Goal: Transaction & Acquisition: Purchase product/service

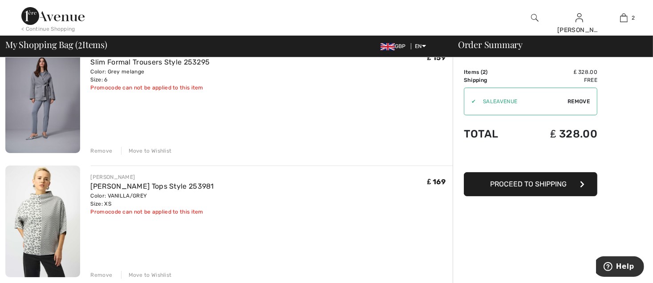
scroll to position [223, 0]
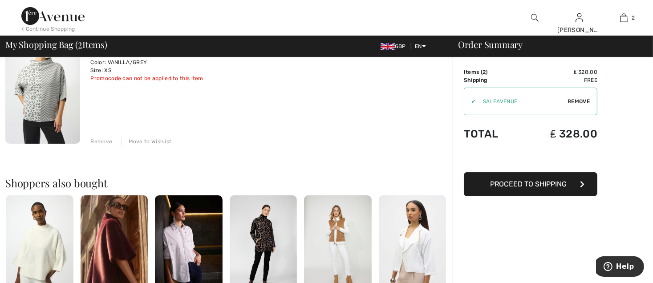
click at [493, 188] on button "Proceed to Shipping" at bounding box center [531, 184] width 134 height 24
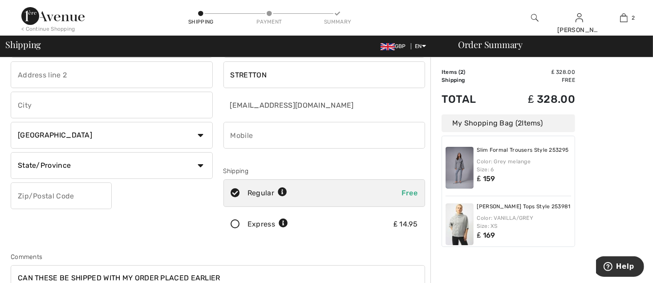
scroll to position [134, 0]
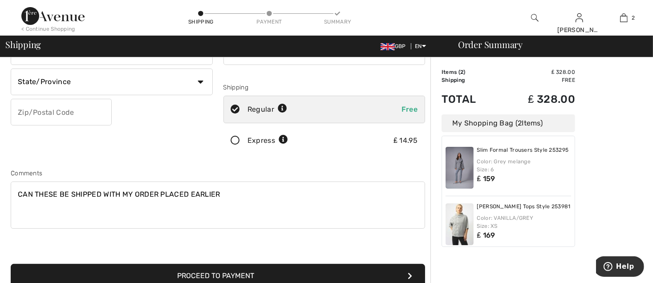
click at [223, 195] on textarea "CAN THESE BE SHIPPED WITH MY ORDER PLACED EARLIER" at bounding box center [218, 205] width 415 height 47
type textarea "C"
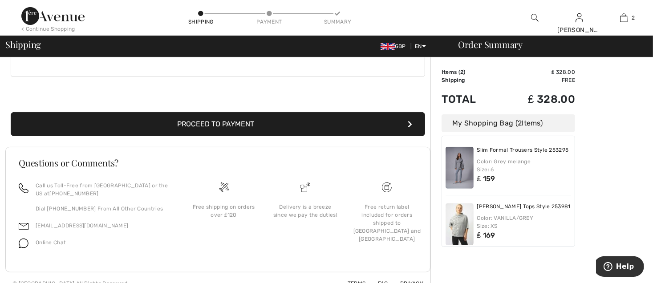
scroll to position [296, 0]
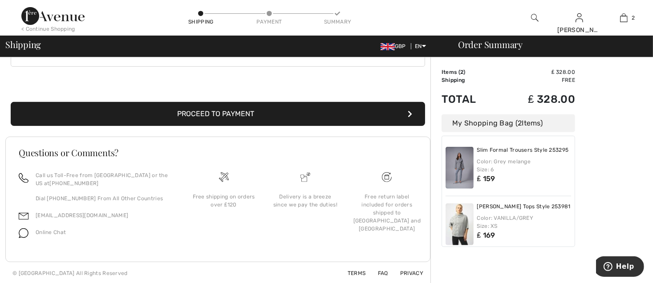
click at [218, 116] on button "Proceed to Payment" at bounding box center [218, 114] width 415 height 24
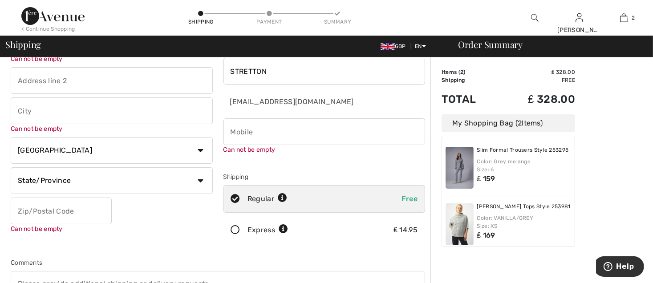
scroll to position [9, 0]
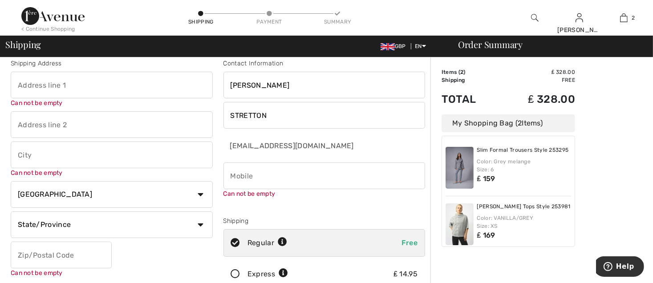
click at [70, 86] on input "text" at bounding box center [112, 85] width 202 height 27
type input "16"
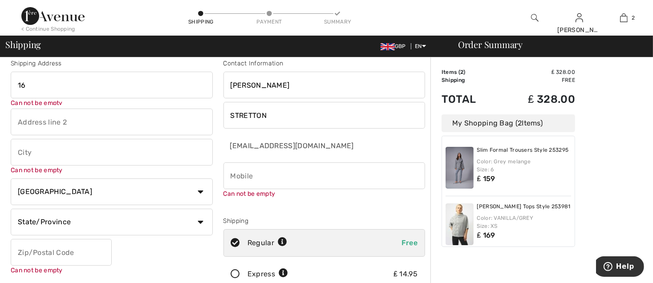
drag, startPoint x: 35, startPoint y: 123, endPoint x: 20, endPoint y: 115, distance: 16.9
click at [34, 123] on input "text" at bounding box center [112, 122] width 202 height 27
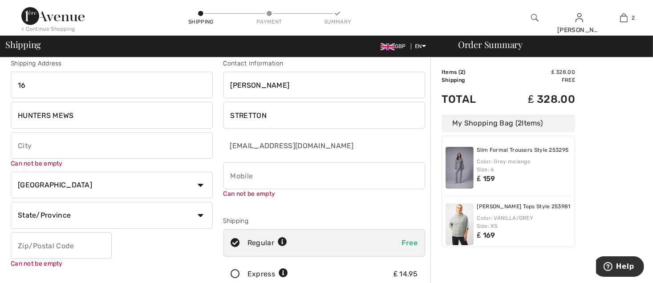
type input "HUNTERS MEWS"
click at [26, 141] on input "text" at bounding box center [112, 145] width 202 height 27
type input "WILMSLOW"
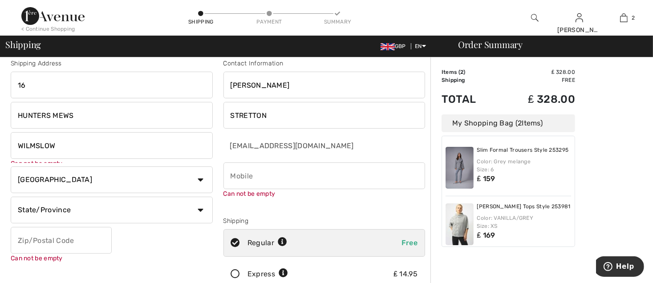
click at [167, 183] on select "Country Canada United States Afghanistan Aland Islands Albania Algeria American…" at bounding box center [112, 180] width 202 height 27
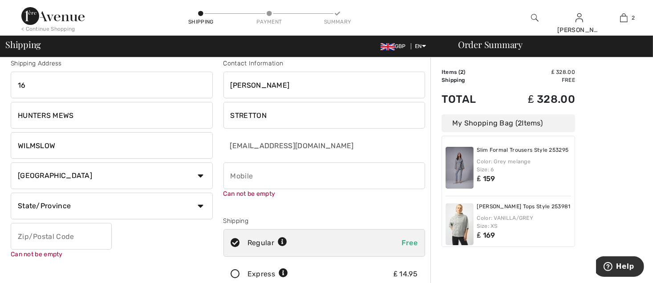
select select "GB"
click at [11, 163] on select "Country Canada United States Afghanistan Aland Islands Albania Algeria American…" at bounding box center [112, 176] width 202 height 27
click at [20, 236] on input "text" at bounding box center [61, 236] width 101 height 27
type input "SK92AR"
click at [78, 208] on input "text" at bounding box center [112, 206] width 202 height 27
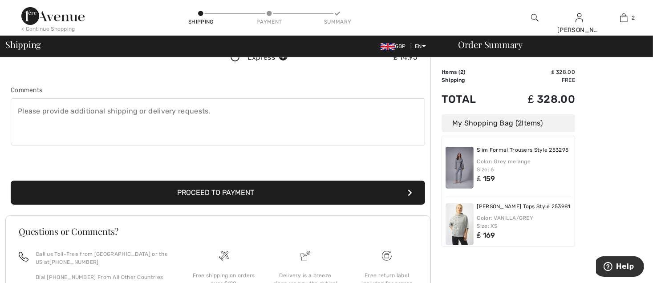
scroll to position [232, 0]
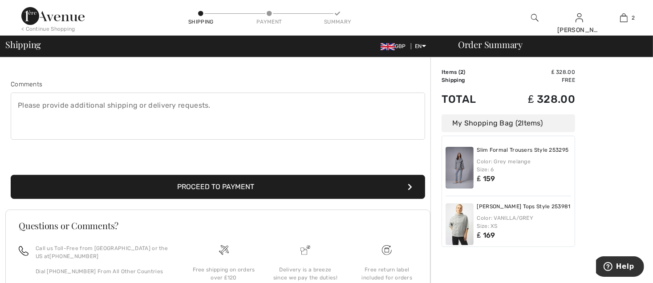
type input "CHESHIRE"
click at [206, 185] on button "Proceed to Payment" at bounding box center [218, 187] width 415 height 24
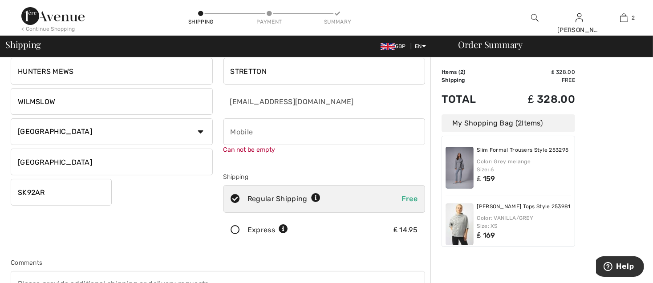
scroll to position [0, 0]
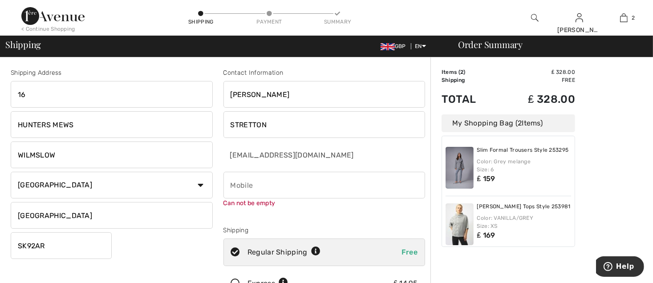
drag, startPoint x: 248, startPoint y: 180, endPoint x: 235, endPoint y: 186, distance: 14.2
click at [247, 180] on input "phone" at bounding box center [325, 185] width 202 height 27
type input "07736611314"
drag, startPoint x: 635, startPoint y: 156, endPoint x: 627, endPoint y: 162, distance: 9.6
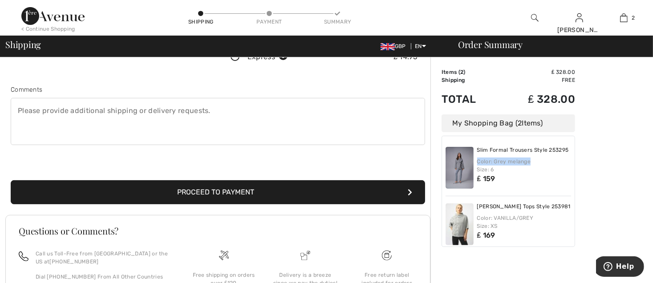
scroll to position [223, 0]
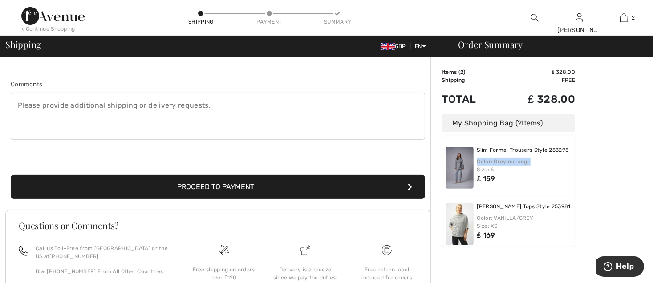
click at [199, 187] on button "Proceed to Payment" at bounding box center [218, 187] width 415 height 24
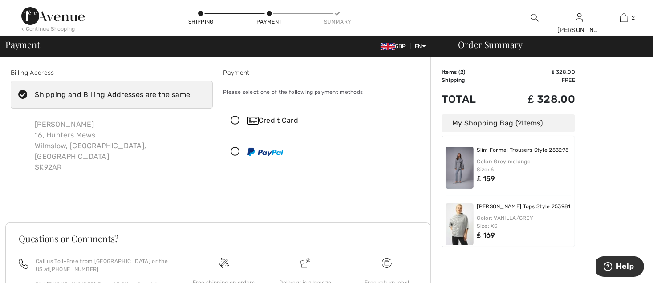
click at [237, 118] on icon at bounding box center [236, 120] width 24 height 9
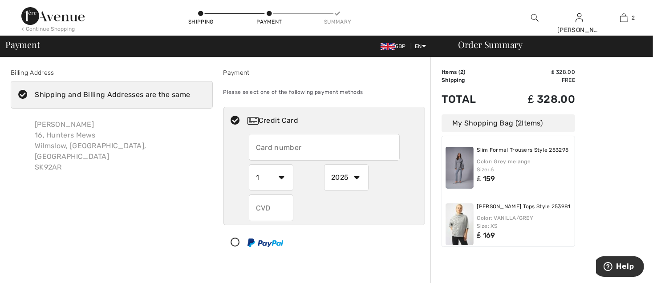
click at [260, 148] on input "text" at bounding box center [324, 147] width 151 height 27
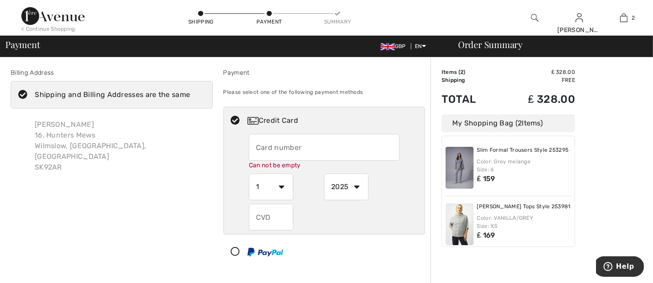
type input "5299307012016257"
select select "12"
select select "2027"
type input "199"
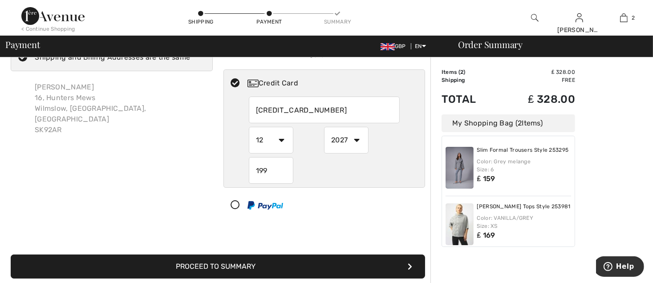
scroll to position [89, 0]
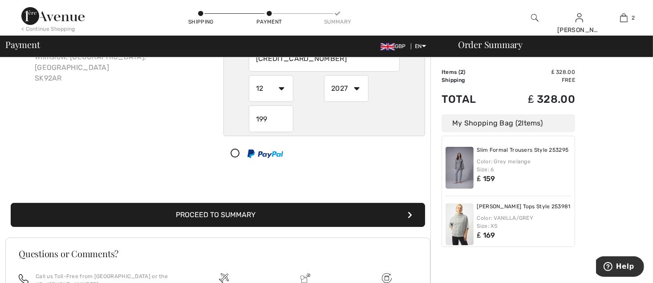
click at [264, 214] on button "Proceed to Summary" at bounding box center [218, 215] width 415 height 24
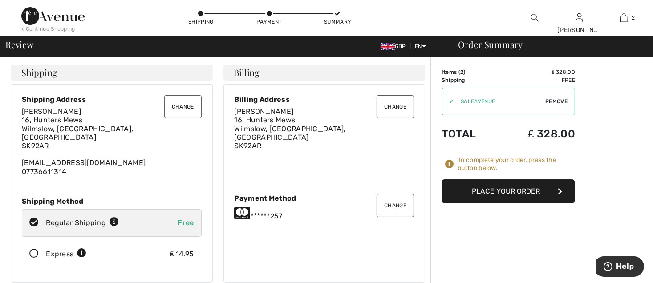
click at [486, 195] on button "Place Your Order" at bounding box center [509, 191] width 134 height 24
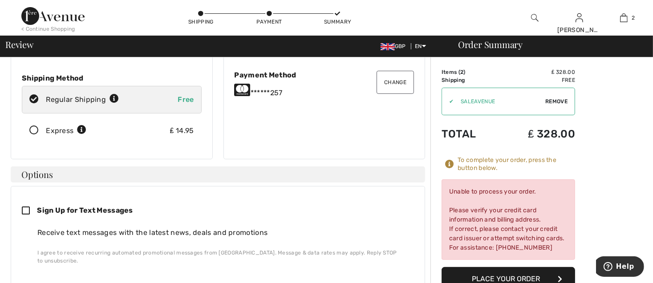
scroll to position [178, 0]
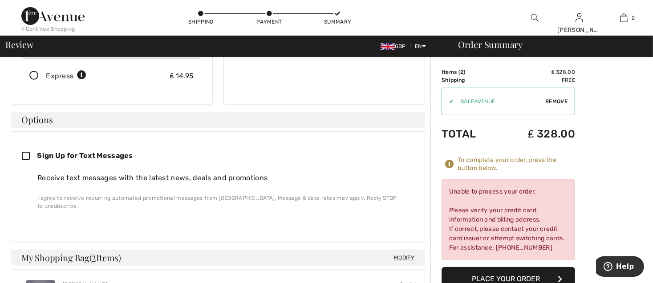
click at [26, 152] on icon at bounding box center [29, 156] width 15 height 9
checkbox input "true"
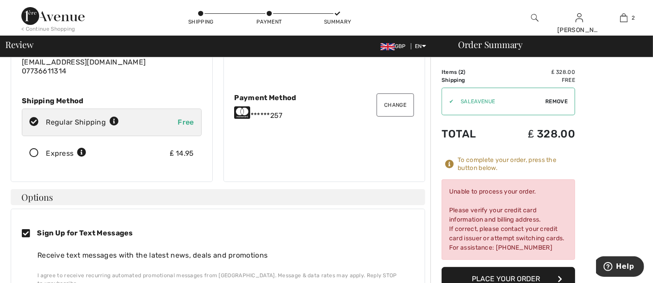
scroll to position [0, 0]
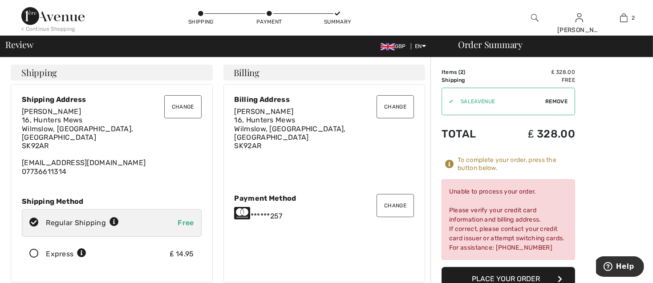
click at [273, 198] on div "Change Payment Method ******257" at bounding box center [325, 207] width 180 height 26
click at [253, 210] on div "******257" at bounding box center [325, 213] width 180 height 14
drag, startPoint x: 244, startPoint y: 207, endPoint x: 255, endPoint y: 209, distance: 10.9
click at [244, 207] on icon at bounding box center [243, 213] width 16 height 14
click at [406, 207] on button "Change" at bounding box center [395, 205] width 37 height 23
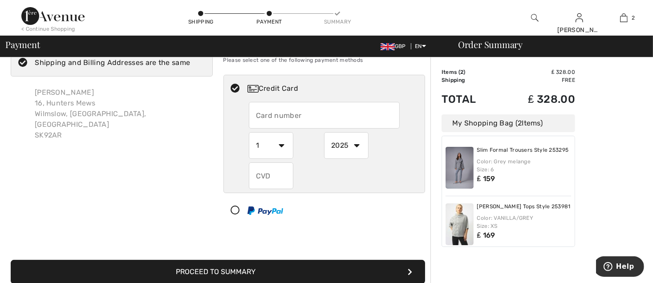
click at [264, 112] on input "text" at bounding box center [324, 115] width 151 height 27
radio input "true"
type input "5299307"
click at [276, 140] on select "1 2 3 4 5 6 7 8 9 10 11 12" at bounding box center [271, 145] width 45 height 27
radio input "true"
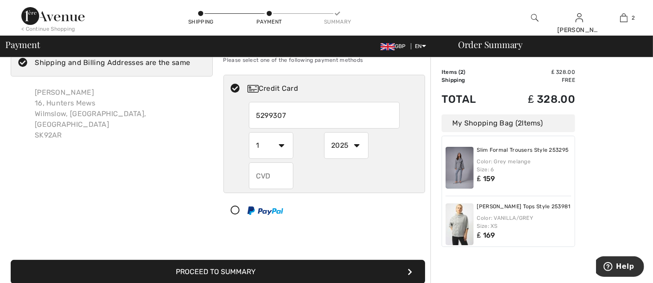
select select "12"
click at [249, 132] on select "1 2 3 4 5 6 7 8 9 10 11 12" at bounding box center [271, 145] width 45 height 27
click at [358, 147] on select "2025 2026 2027 2028 2029 2030 2031 2032 2033 2034 2035" at bounding box center [346, 145] width 45 height 27
radio input "true"
select select "2027"
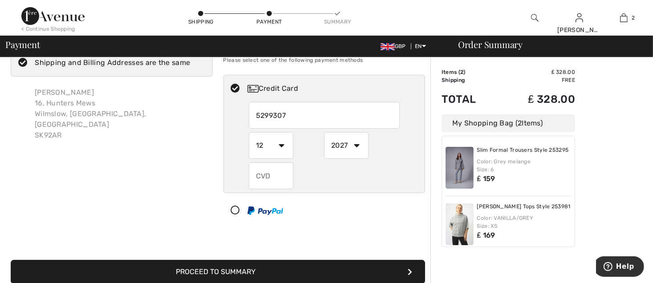
click at [324, 132] on select "2025 2026 2027 2028 2029 2030 2031 2032 2033 2034 2035" at bounding box center [346, 145] width 45 height 27
click at [284, 178] on input "text" at bounding box center [271, 176] width 45 height 27
click at [278, 169] on input "text" at bounding box center [271, 176] width 45 height 27
click at [269, 172] on input "text" at bounding box center [271, 176] width 45 height 27
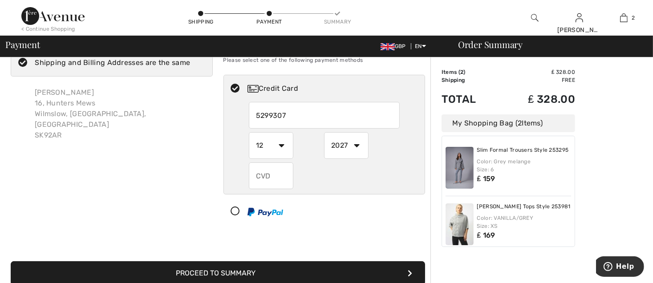
click at [374, 182] on div "Can not be empty" at bounding box center [324, 177] width 151 height 28
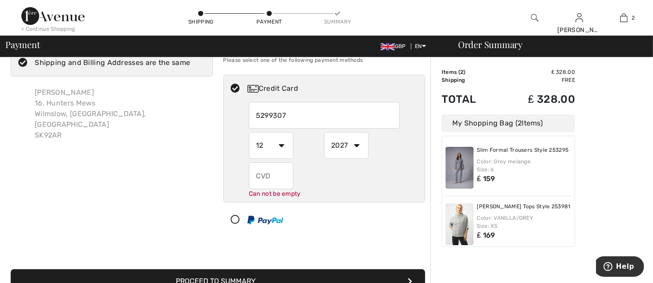
click at [273, 172] on input "text" at bounding box center [271, 176] width 45 height 27
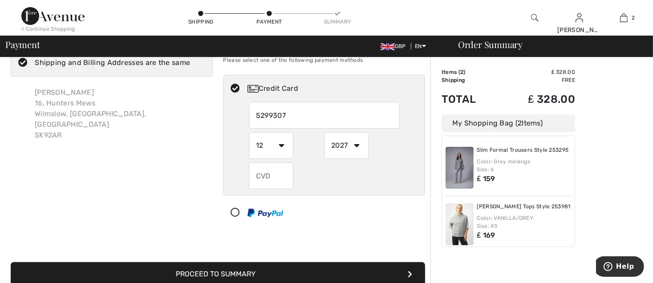
drag, startPoint x: 396, startPoint y: 180, endPoint x: 391, endPoint y: 184, distance: 6.3
click at [394, 182] on div "Can not be empty" at bounding box center [324, 177] width 151 height 29
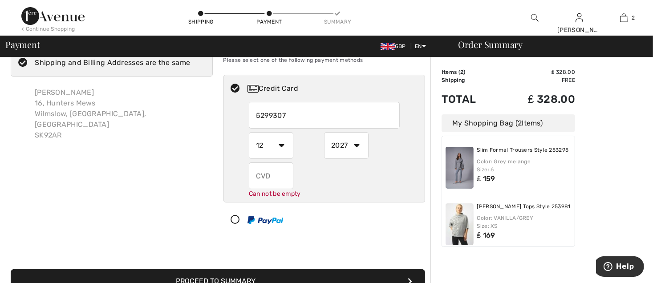
click at [292, 176] on div "Can not be empty" at bounding box center [324, 181] width 151 height 36
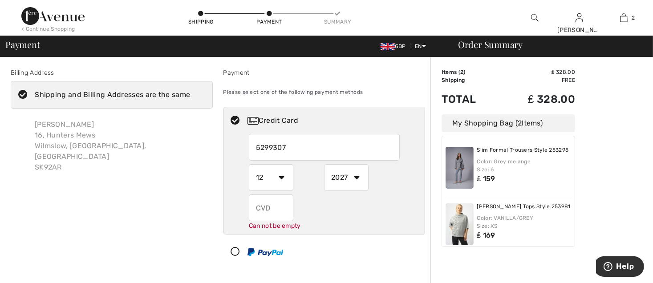
click at [293, 145] on input "5299307" at bounding box center [324, 147] width 151 height 27
radio input "true"
type input "5"
drag, startPoint x: 425, startPoint y: 74, endPoint x: 421, endPoint y: 78, distance: 5.4
click at [425, 74] on div "Payment Please select one of the following payment methods Credit Card 1 2 3 4 …" at bounding box center [324, 168] width 213 height 201
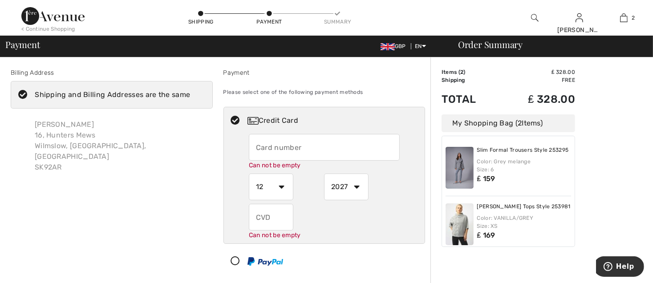
click at [281, 151] on input "text" at bounding box center [324, 147] width 151 height 27
drag, startPoint x: 607, startPoint y: 147, endPoint x: 604, endPoint y: 153, distance: 6.2
click at [609, 148] on div "Order Summary Details Items ( 2 ) ₤ 328.00 Promo code ₤ 0.00 Shipping Free Tax1…" at bounding box center [542, 275] width 223 height 436
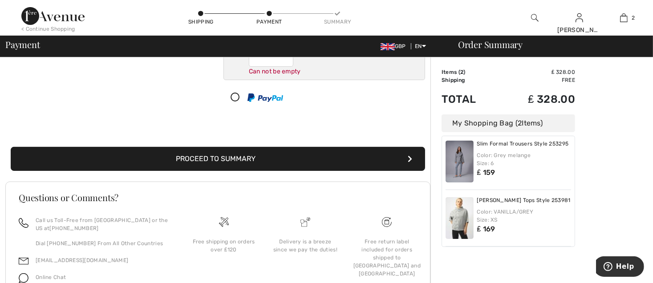
scroll to position [178, 0]
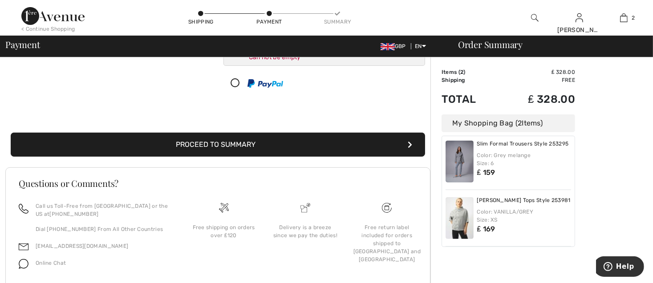
click at [384, 144] on button "Proceed to Summary" at bounding box center [218, 145] width 415 height 24
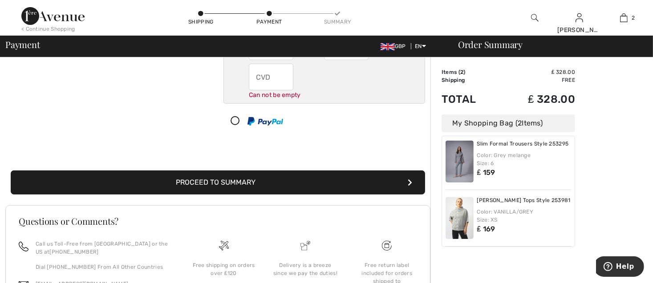
scroll to position [196, 0]
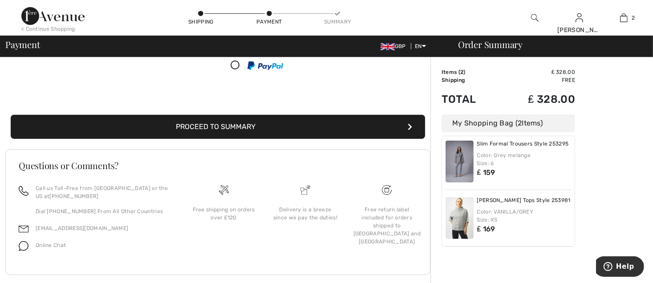
click at [411, 124] on icon "submit" at bounding box center [410, 126] width 4 height 7
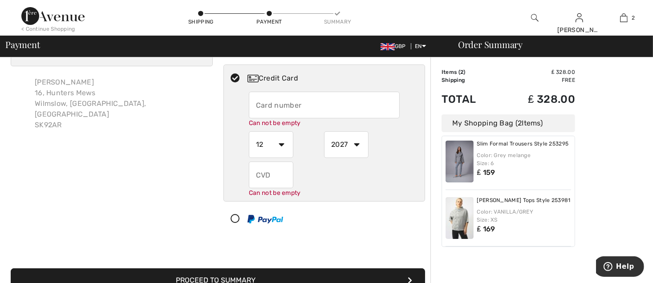
scroll to position [0, 0]
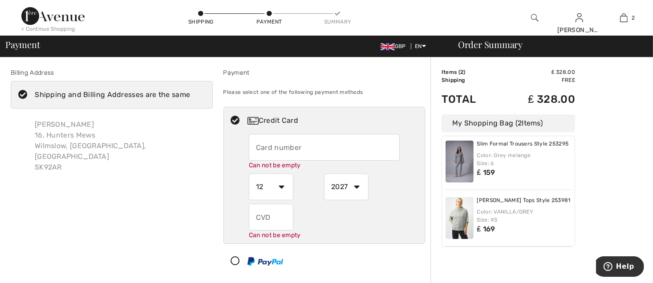
click at [242, 119] on icon at bounding box center [236, 120] width 24 height 9
click at [232, 117] on icon at bounding box center [236, 120] width 24 height 9
click at [281, 144] on input "text" at bounding box center [324, 147] width 151 height 27
radio input "true"
type input "5299307012016257"
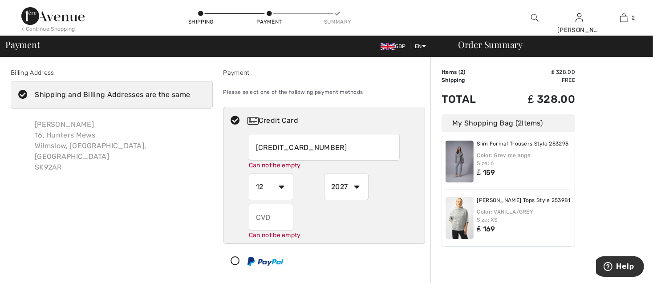
type input "199"
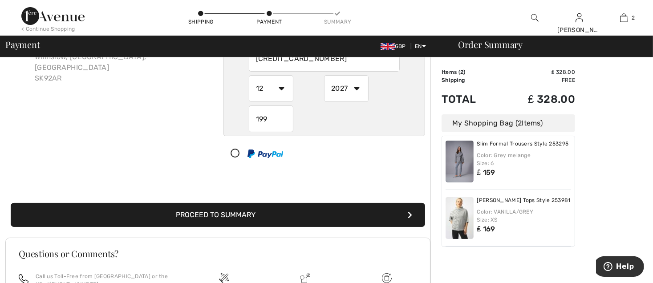
scroll to position [134, 0]
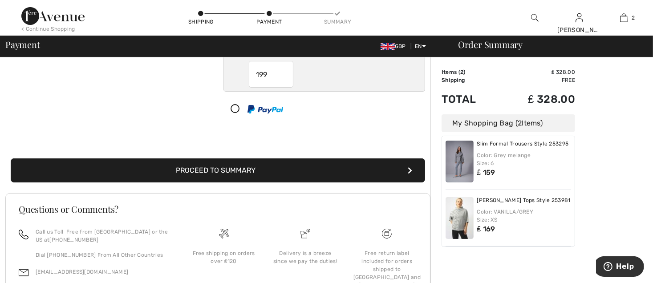
click at [237, 167] on button "Proceed to Summary" at bounding box center [218, 171] width 415 height 24
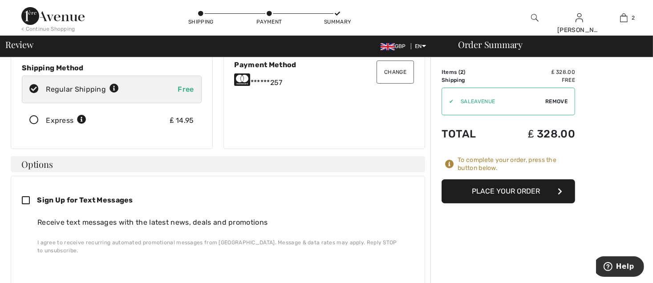
click at [502, 193] on button "Place Your Order" at bounding box center [509, 191] width 134 height 24
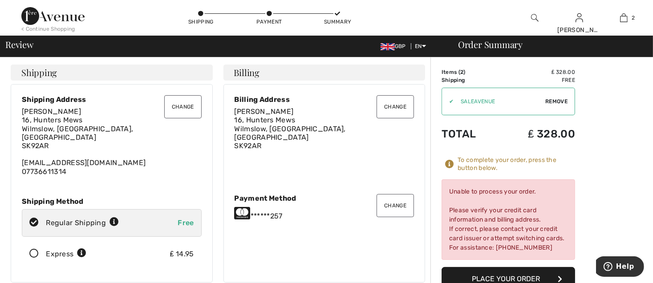
click at [392, 202] on button "Change" at bounding box center [395, 205] width 37 height 23
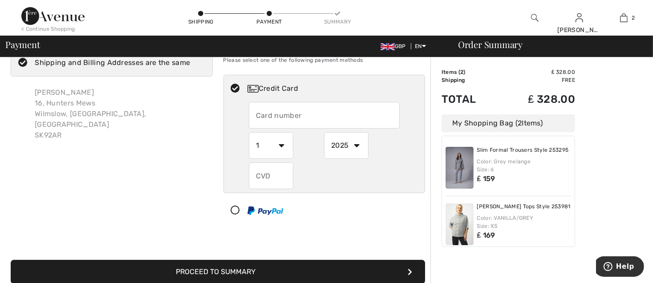
click at [262, 118] on input "text" at bounding box center [324, 115] width 151 height 27
click at [290, 114] on input "text" at bounding box center [324, 115] width 151 height 27
click at [248, 85] on img at bounding box center [253, 89] width 11 height 8
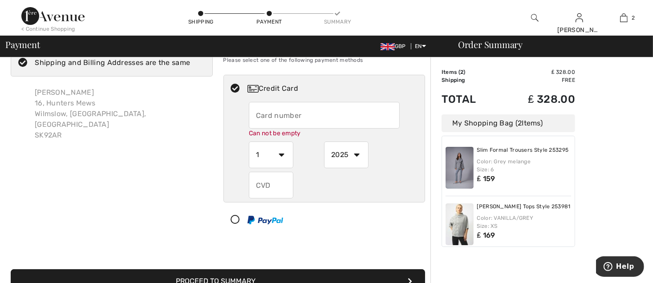
click at [231, 85] on icon at bounding box center [236, 88] width 24 height 9
click at [294, 113] on input "text" at bounding box center [324, 115] width 151 height 27
radio input "true"
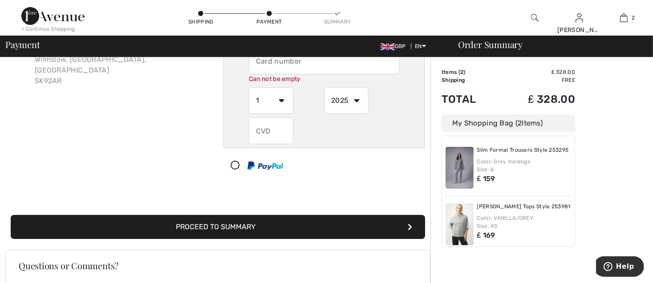
scroll to position [121, 0]
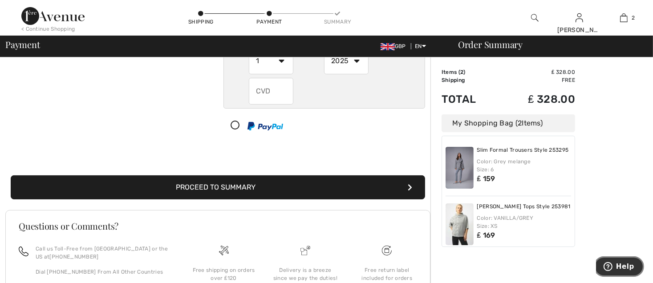
click at [624, 263] on span "Help" at bounding box center [625, 266] width 18 height 8
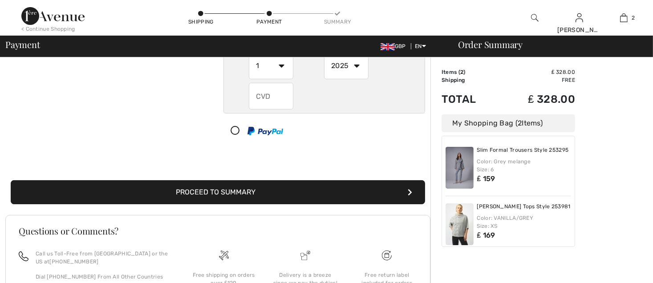
scroll to position [0, 0]
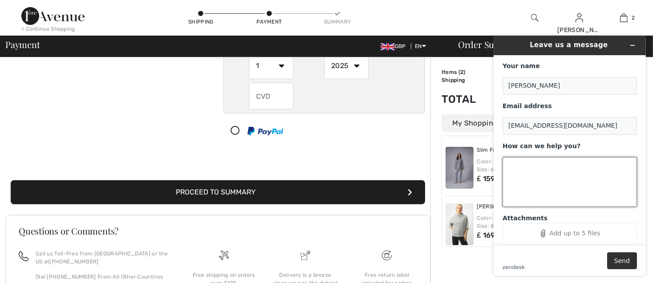
click at [513, 175] on textarea "How can we help you?" at bounding box center [569, 182] width 134 height 50
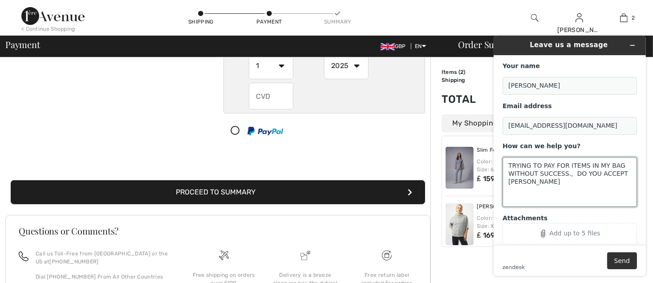
click at [537, 184] on textarea "TRYING TO PAY FOR ITEMS IN MY BAG WITHOUT SUCCESS., DO YOU ACCEPT [PERSON_NAME]" at bounding box center [569, 182] width 134 height 50
type textarea "TRYING TO PAY FOR ITEMS IN MY BAG WITHOUT SUCCESS., DO YOU ACCEPT AMERICAN EXPR…"
click at [626, 258] on button "Send" at bounding box center [622, 260] width 30 height 17
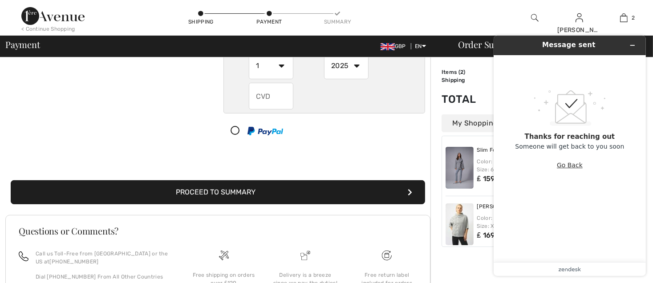
click at [563, 165] on button "Go Back" at bounding box center [570, 164] width 26 height 17
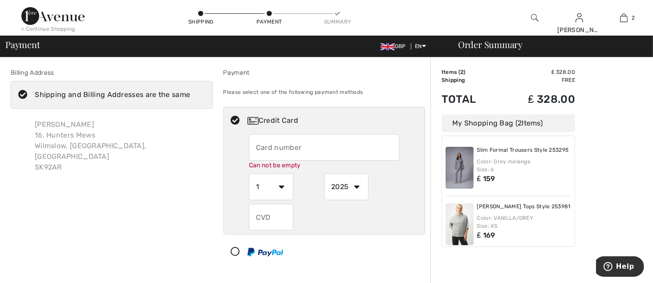
click at [251, 121] on img at bounding box center [253, 121] width 11 height 8
click at [296, 150] on input "text" at bounding box center [324, 147] width 151 height 27
radio input "true"
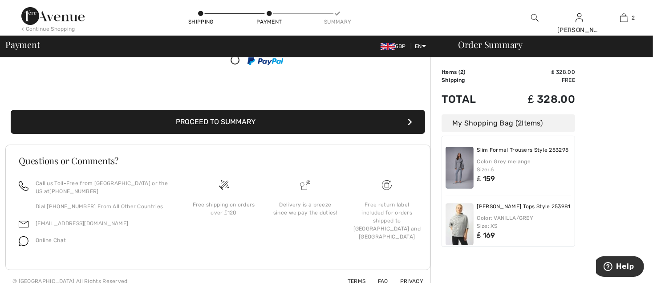
scroll to position [200, 0]
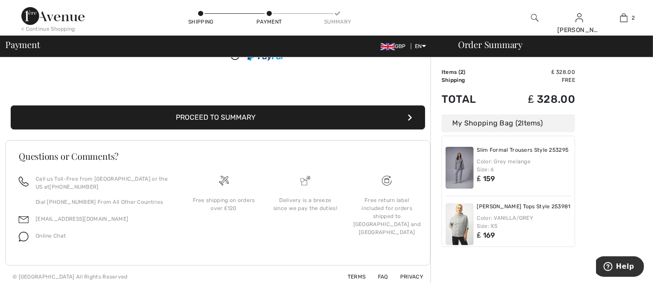
click at [23, 232] on img at bounding box center [24, 237] width 10 height 10
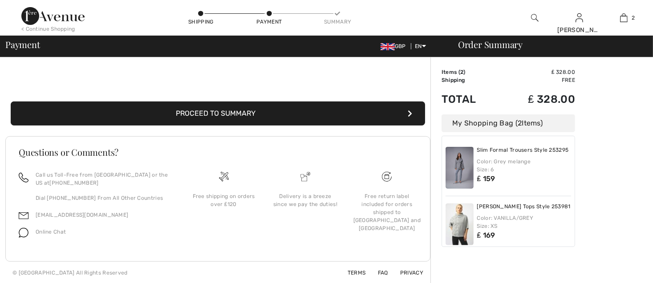
scroll to position [0, 0]
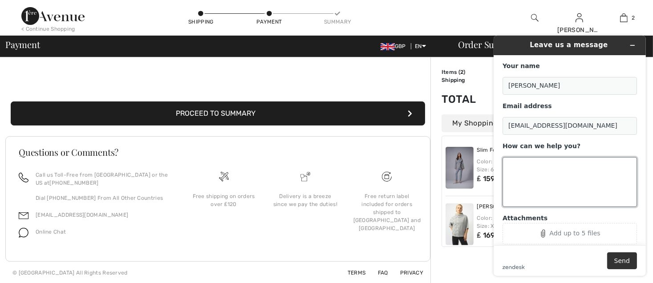
click at [533, 172] on textarea "How can we help you?" at bounding box center [569, 182] width 134 height 50
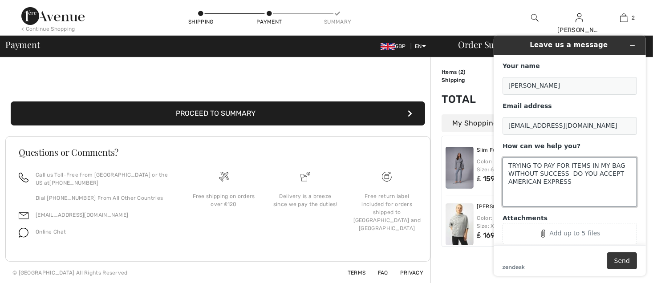
type textarea "TRYING TO PAY FOR ITEMS IN MY BAG WITHOUT SUCCESS DO YOU ACCEPT AMERICAN EXPRESS"
click at [626, 261] on button "Send" at bounding box center [622, 260] width 30 height 17
